Goal: Task Accomplishment & Management: Use online tool/utility

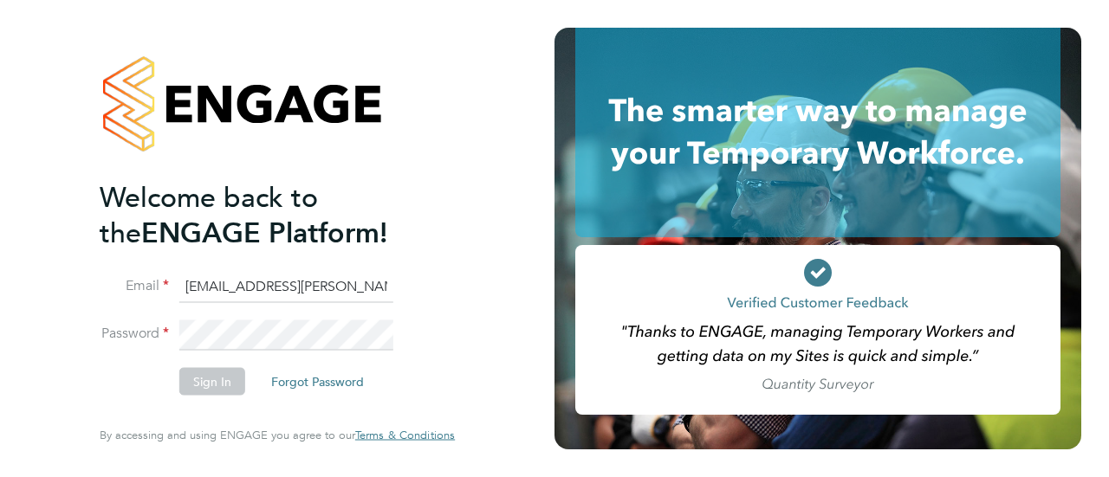
click at [222, 382] on button "Sign In" at bounding box center [212, 382] width 66 height 28
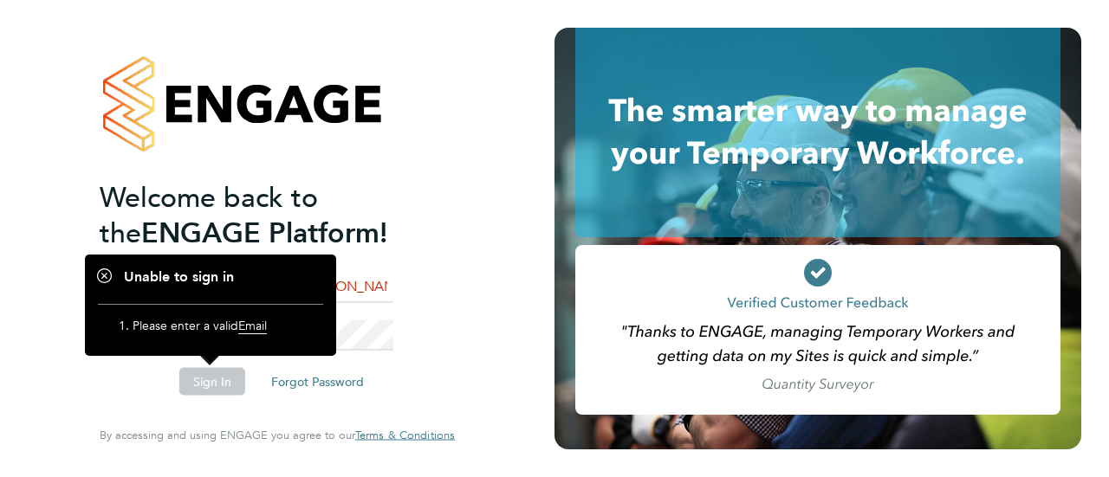
click at [256, 332] on span "Email" at bounding box center [252, 326] width 29 height 16
click at [459, 266] on div "Welcome back to the ENGAGE Platform! Email rhianna.webster@magnussearch.com Pas…" at bounding box center [277, 238] width 425 height 477
click at [135, 382] on li "Sign In Forgot Password" at bounding box center [269, 390] width 338 height 45
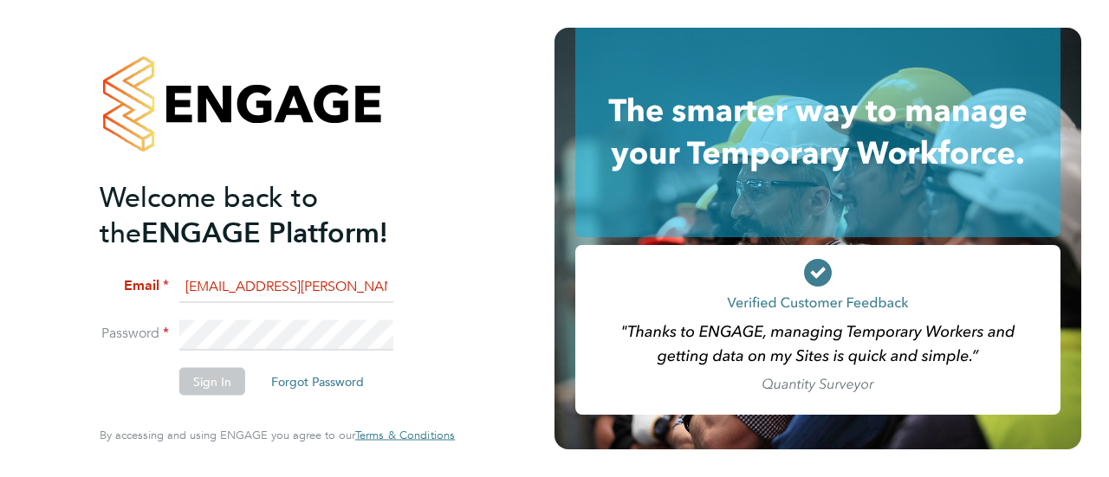
click at [253, 280] on input "rhianna.webster@magnussearch.com" at bounding box center [286, 286] width 214 height 31
click at [217, 387] on button "Sign In" at bounding box center [212, 382] width 66 height 28
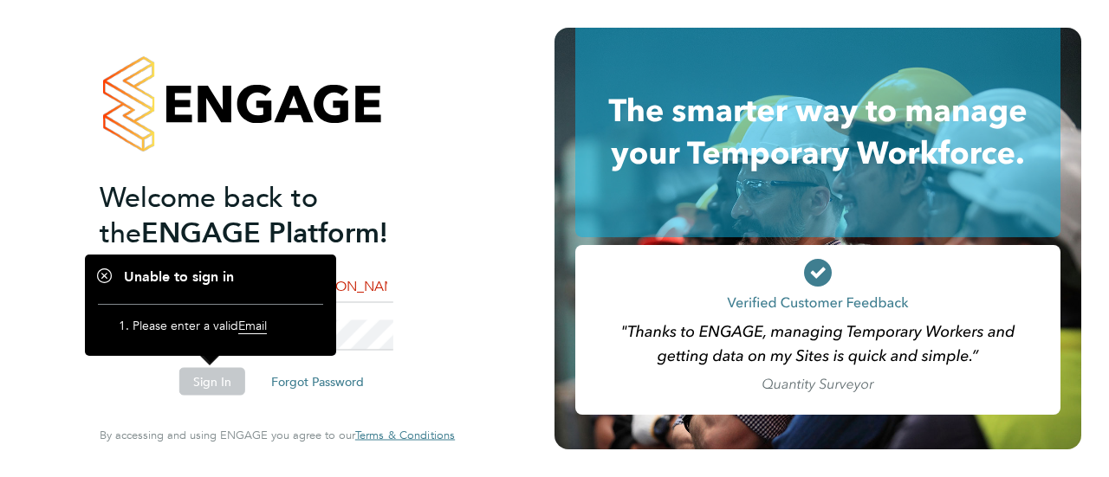
click at [272, 323] on li "Please enter a valid Email" at bounding box center [219, 330] width 173 height 24
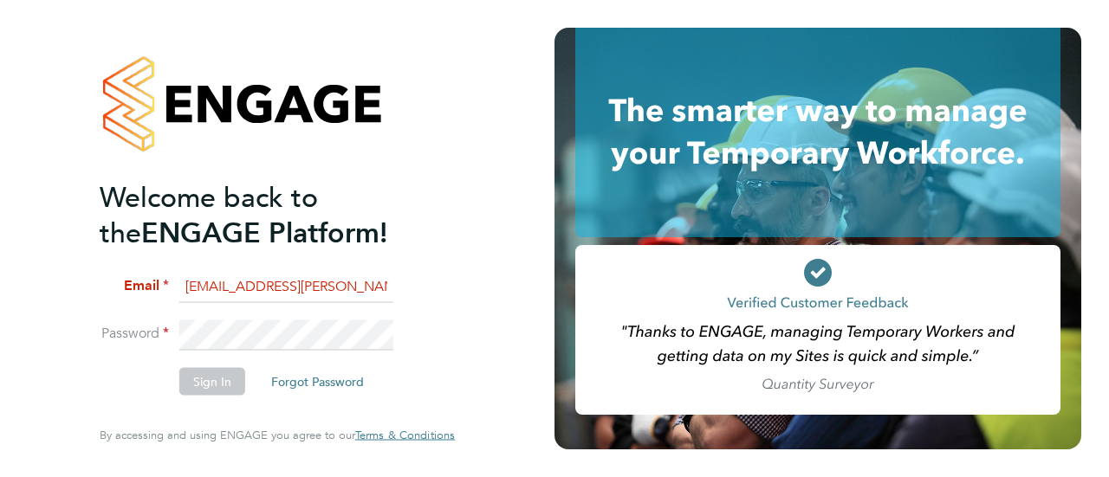
click at [327, 294] on input "rhianna.webster@magnussearch.com" at bounding box center [286, 286] width 214 height 31
type input "rhianna.webster@magnussearch.com"
click at [227, 379] on button "Sign In" at bounding box center [212, 382] width 66 height 28
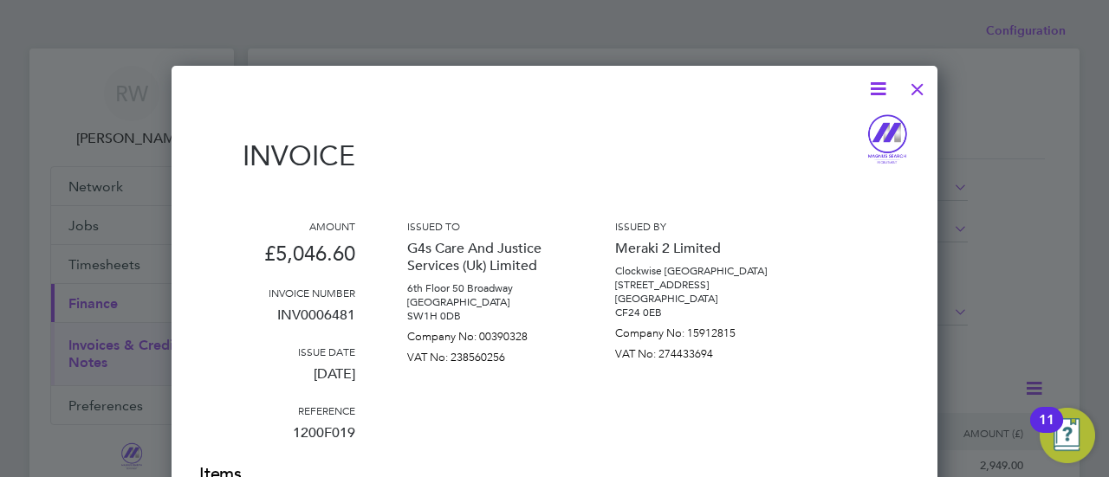
click at [922, 88] on div at bounding box center [917, 84] width 31 height 31
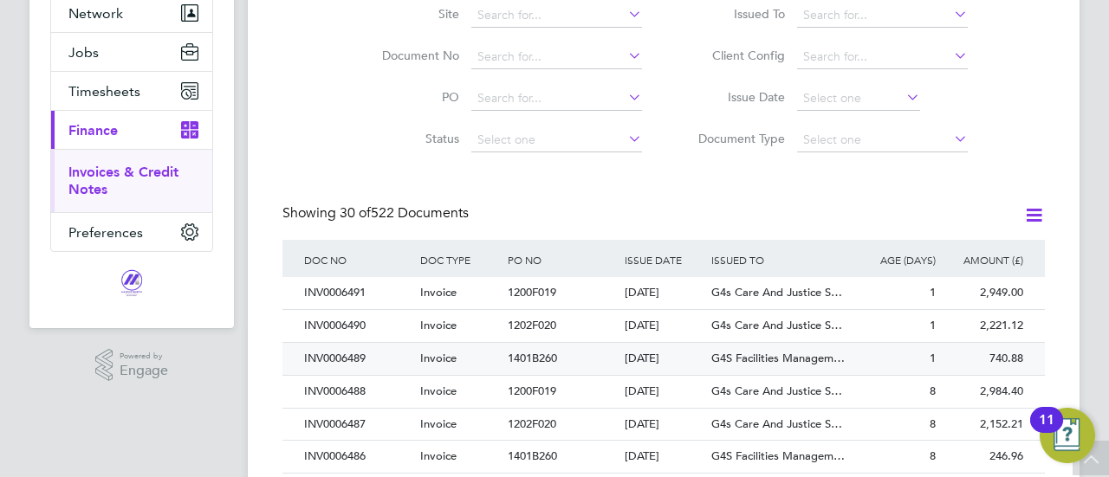
drag, startPoint x: 367, startPoint y: 355, endPoint x: 307, endPoint y: 360, distance: 60.8
click at [307, 360] on div "INV0006489" at bounding box center [358, 359] width 116 height 32
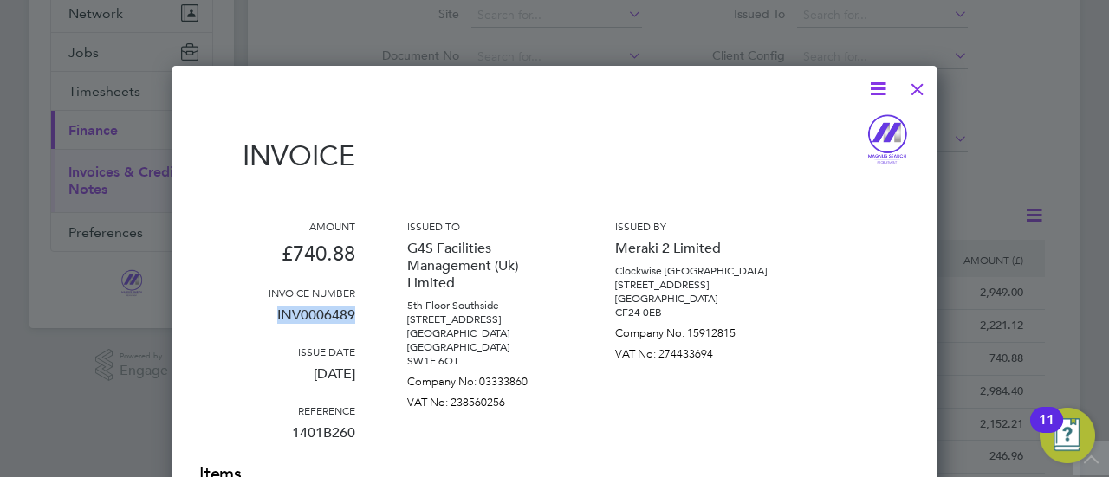
drag, startPoint x: 355, startPoint y: 313, endPoint x: 275, endPoint y: 323, distance: 80.4
click at [275, 323] on div "Amount £740.88 Invoice number INV0006489 Issue date [DATE] Reference 1401B260 I…" at bounding box center [554, 340] width 710 height 243
click at [876, 84] on icon at bounding box center [878, 89] width 22 height 22
click at [843, 126] on li "Download Invoice" at bounding box center [826, 130] width 120 height 24
click at [571, 89] on div at bounding box center [544, 89] width 690 height 22
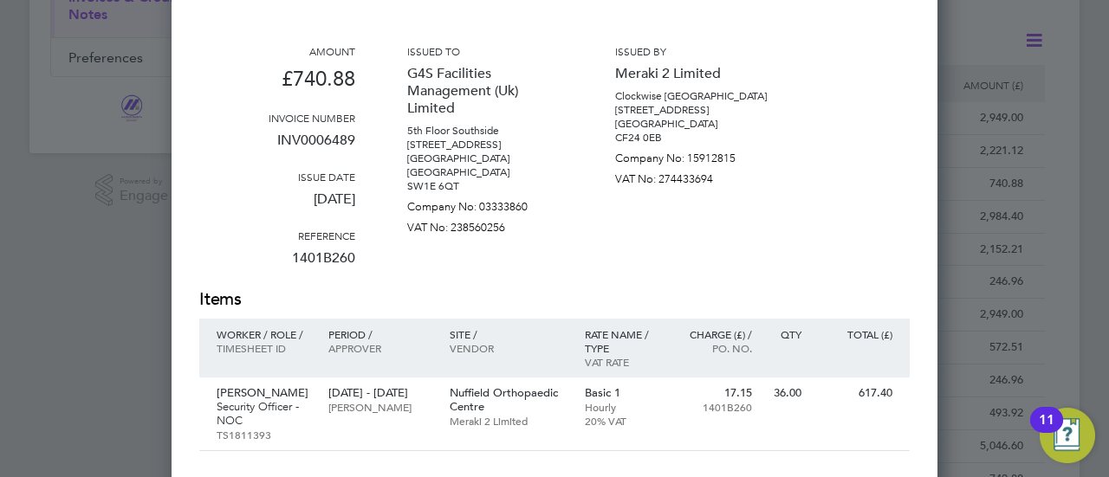
scroll to position [260, 0]
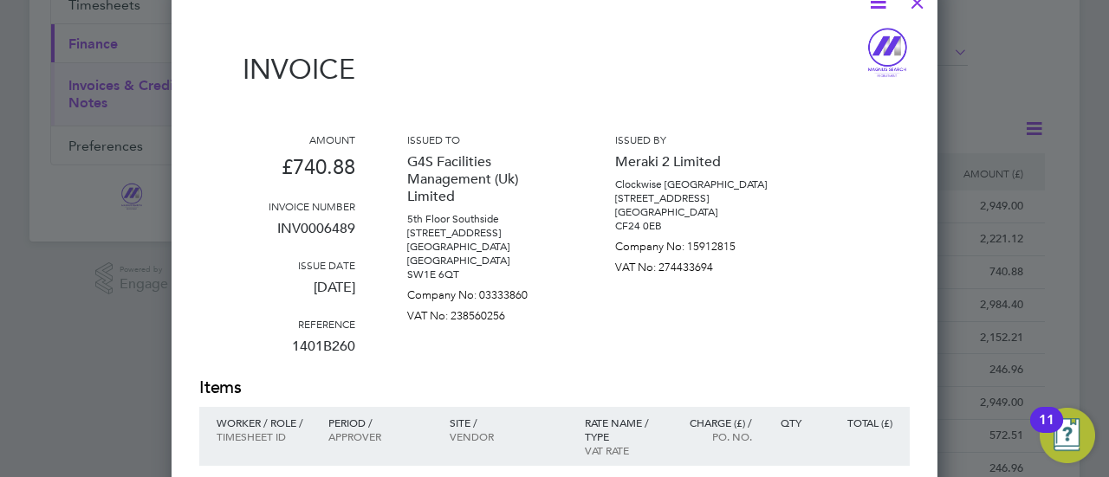
drag, startPoint x: 915, startPoint y: 1, endPoint x: 901, endPoint y: 17, distance: 21.5
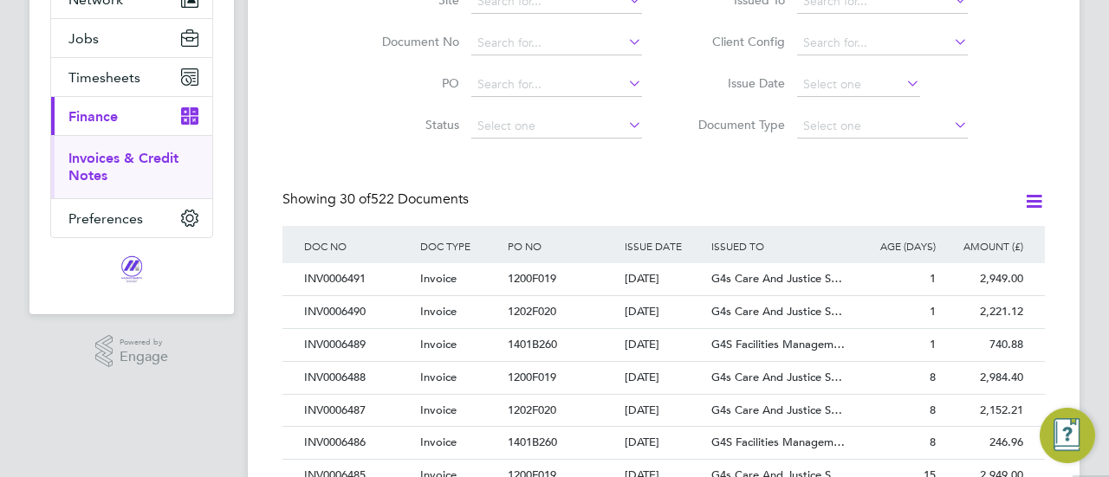
scroll to position [173, 0]
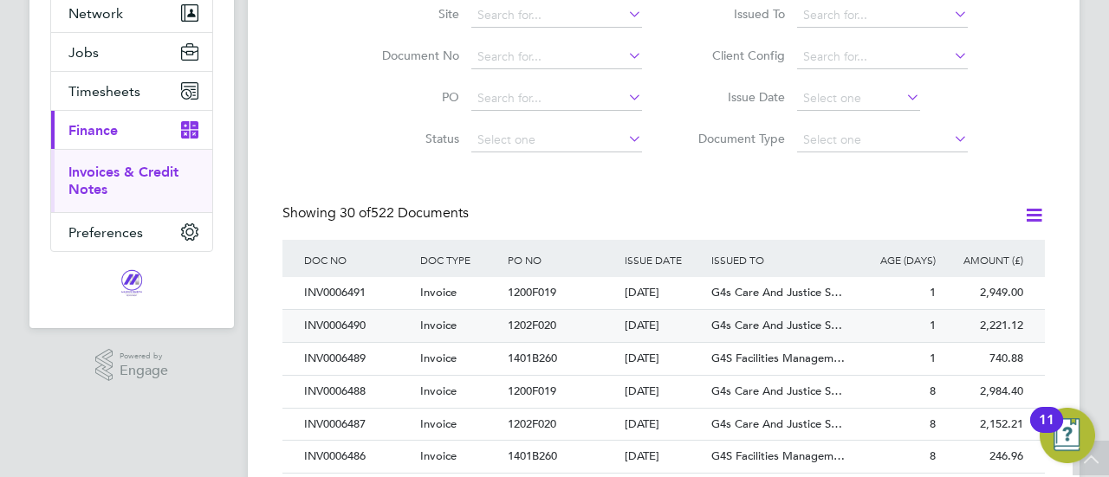
click at [461, 320] on div "Invoice" at bounding box center [460, 326] width 88 height 32
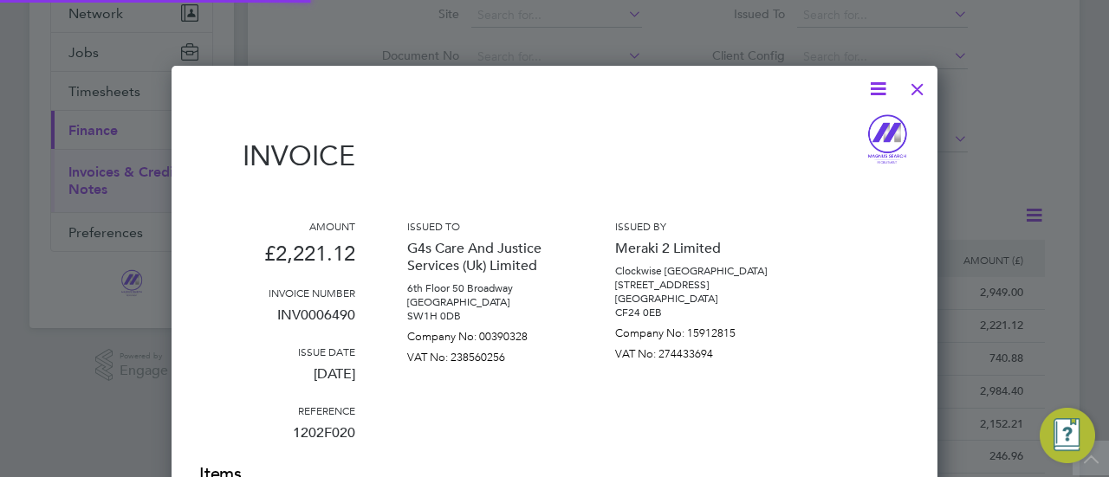
scroll to position [1027, 766]
drag, startPoint x: 357, startPoint y: 317, endPoint x: 275, endPoint y: 321, distance: 81.5
click at [275, 321] on div "Amount £2,221.12 Invoice number INV0006490 Issue date [DATE] Reference 1202F020…" at bounding box center [554, 340] width 710 height 243
copy p "INV0006490"
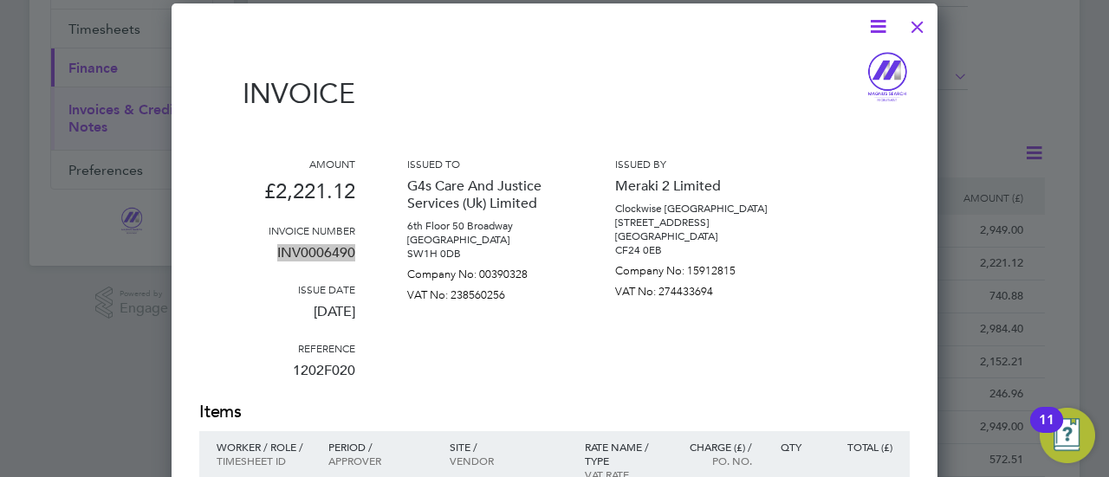
scroll to position [173, 0]
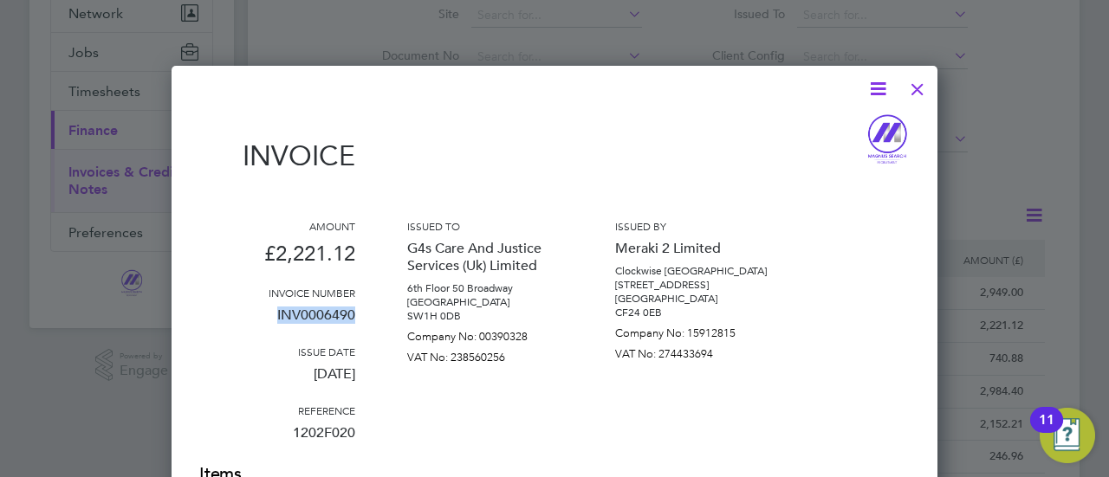
click at [927, 86] on div at bounding box center [917, 84] width 31 height 31
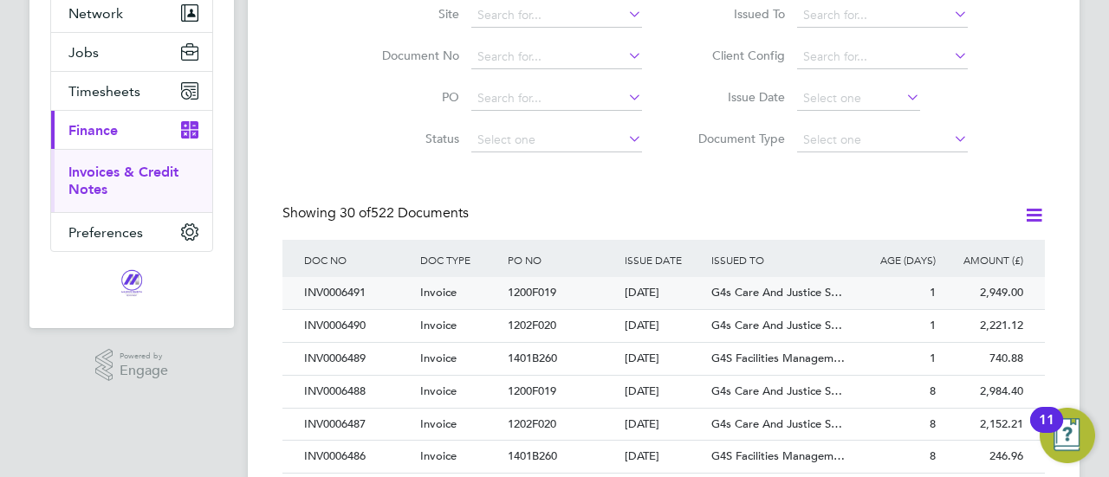
click at [401, 291] on div "INV0006491" at bounding box center [358, 293] width 116 height 32
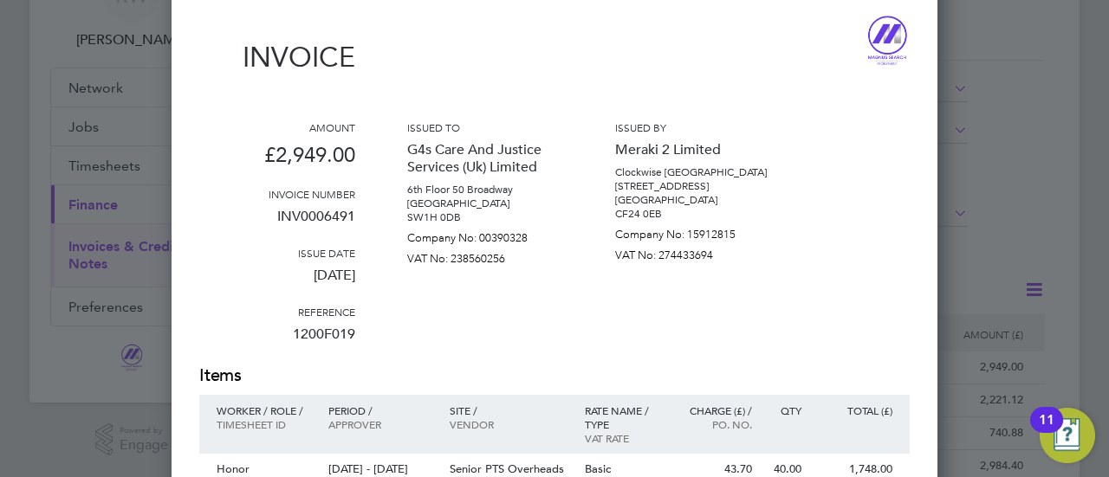
scroll to position [173, 0]
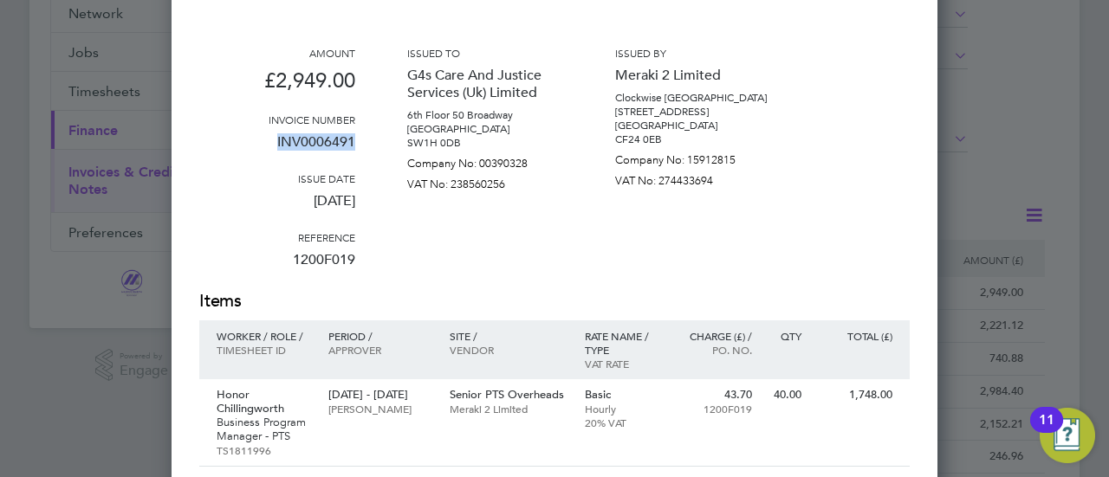
drag, startPoint x: 357, startPoint y: 141, endPoint x: 219, endPoint y: 141, distance: 137.7
click at [219, 141] on div "Amount £2,949.00 Invoice number INV0006491 Issue date [DATE] Reference 1200F019…" at bounding box center [554, 167] width 710 height 243
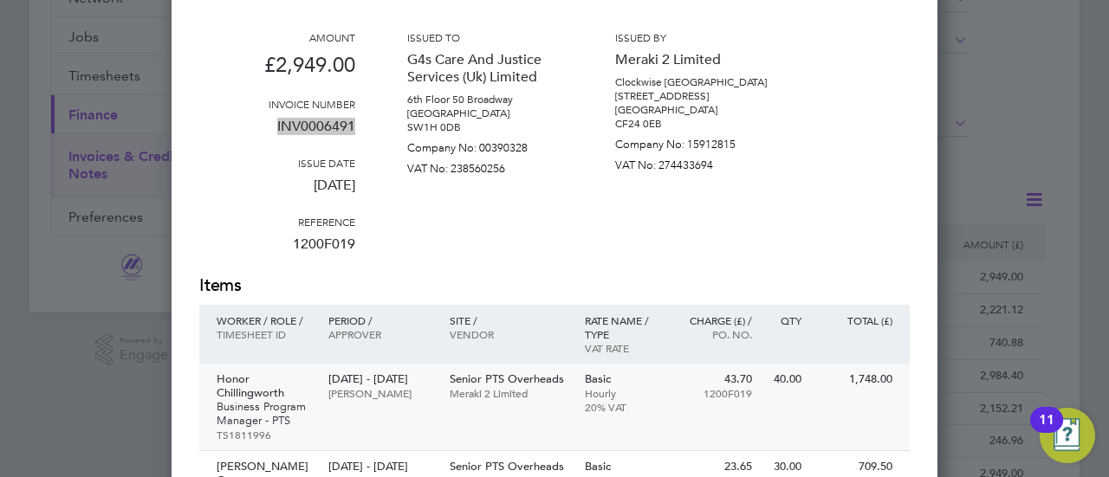
scroll to position [433, 0]
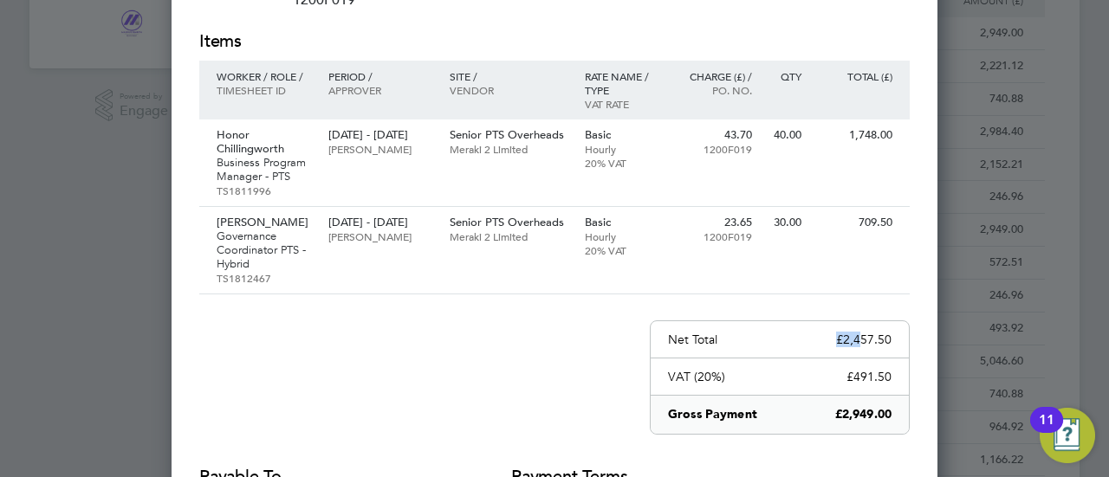
drag, startPoint x: 894, startPoint y: 333, endPoint x: 878, endPoint y: 337, distance: 16.2
click at [876, 339] on div "Net Total £2,457.50" at bounding box center [780, 339] width 258 height 37
click at [878, 337] on p "£2,457.50" at bounding box center [863, 340] width 55 height 16
click at [891, 339] on div "Net Total £2,457.50" at bounding box center [780, 339] width 258 height 37
copy div "£2,457.50"
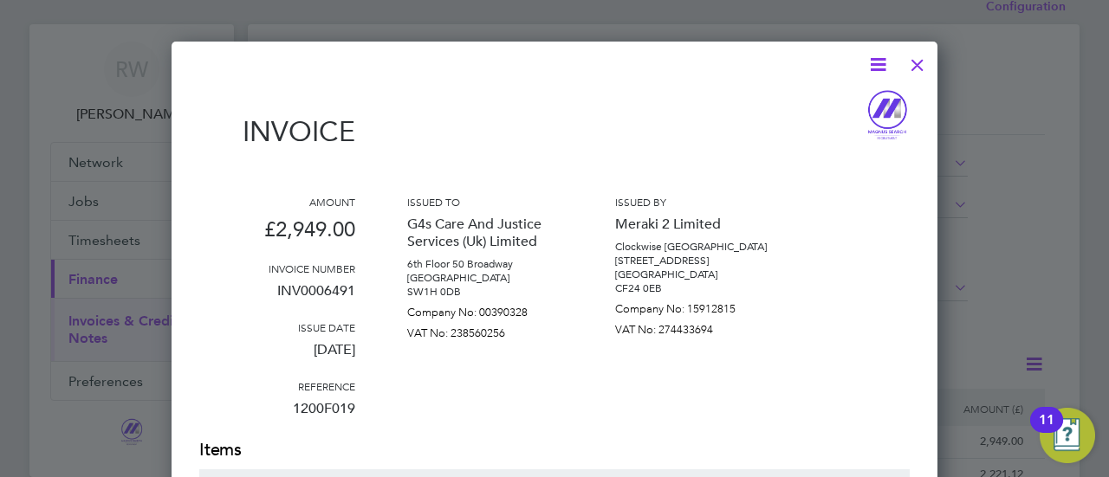
scroll to position [0, 0]
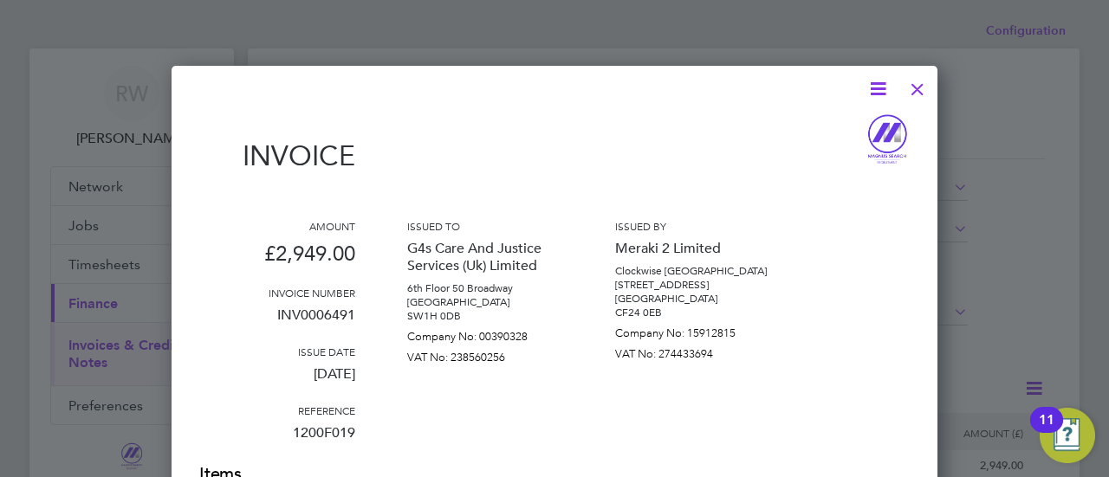
drag, startPoint x: 917, startPoint y: 88, endPoint x: 896, endPoint y: 111, distance: 31.3
click at [917, 88] on div at bounding box center [917, 84] width 31 height 31
